Goal: Task Accomplishment & Management: Manage account settings

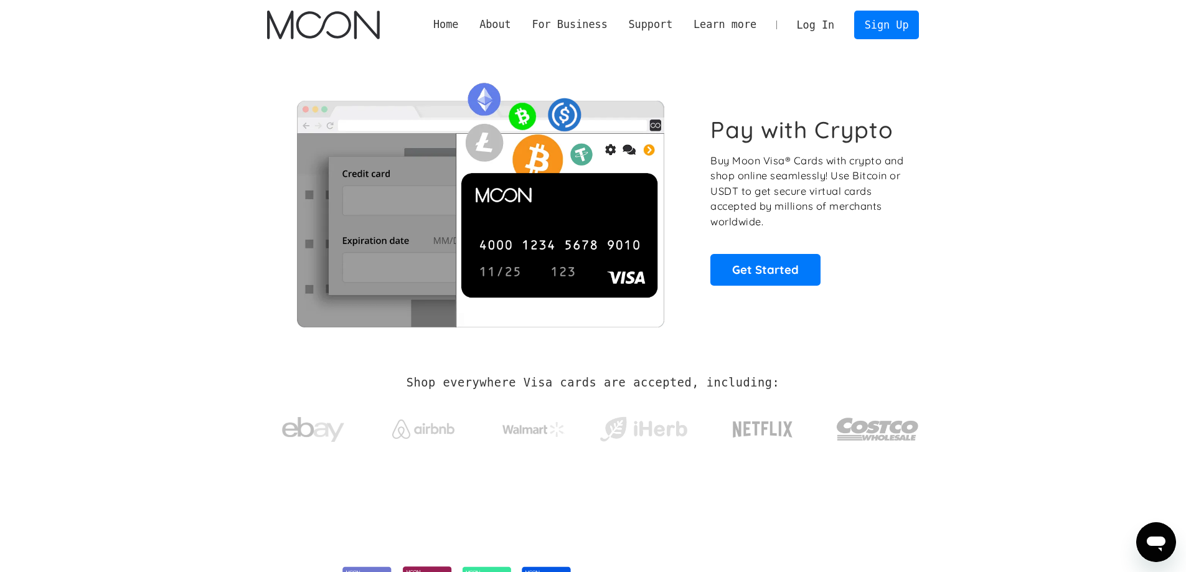
click at [835, 23] on link "Log In" at bounding box center [815, 24] width 58 height 27
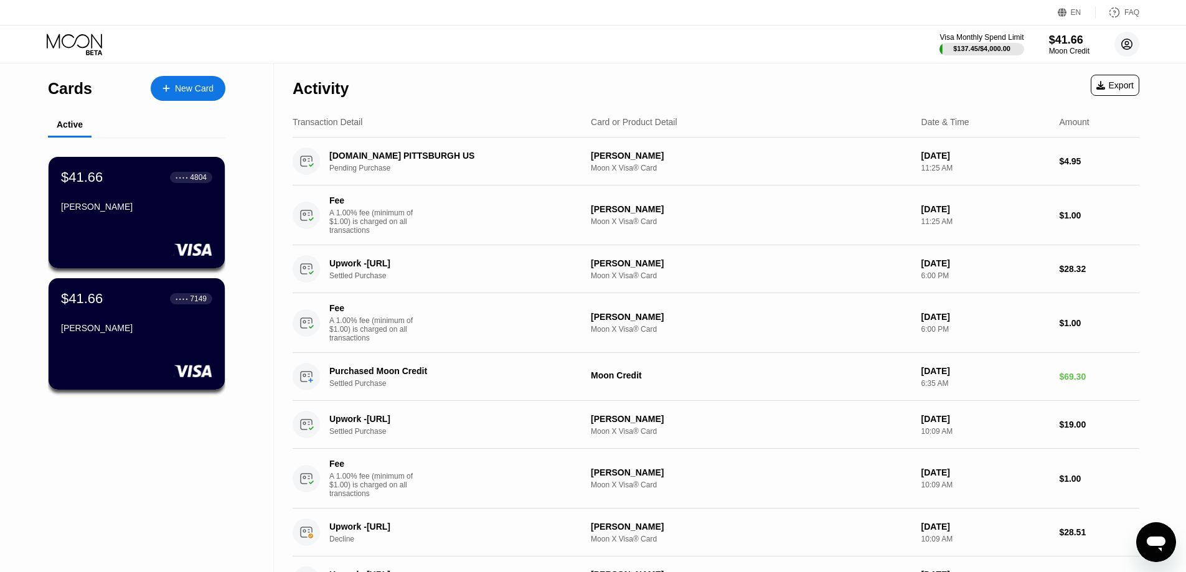
click at [1138, 39] on circle at bounding box center [1126, 44] width 25 height 25
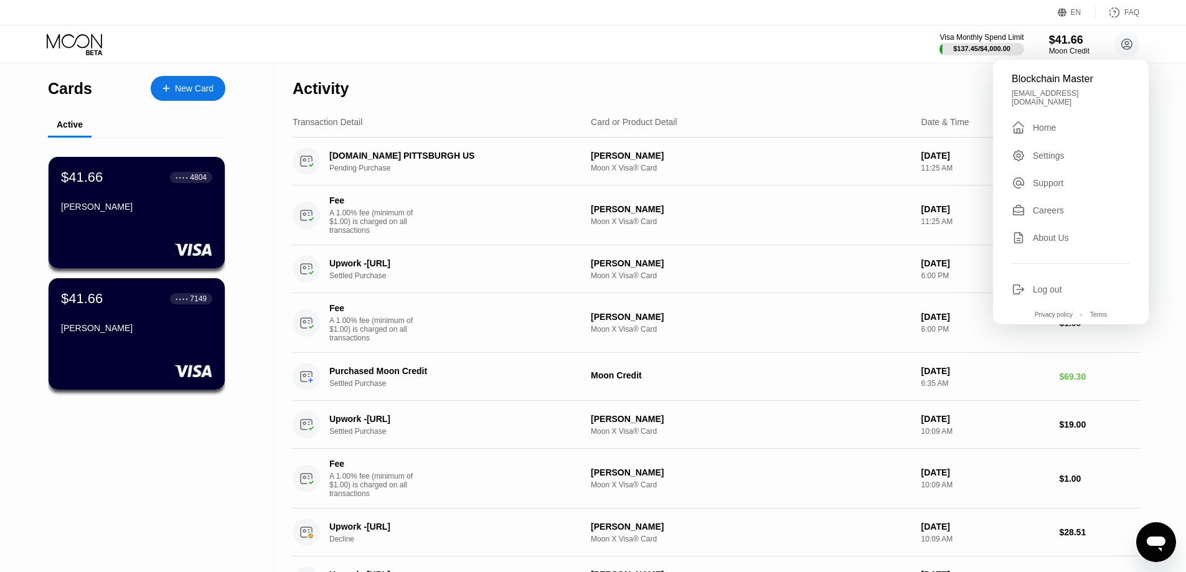
click at [1046, 284] on div "Log out" at bounding box center [1046, 289] width 29 height 10
